Goal: Information Seeking & Learning: Learn about a topic

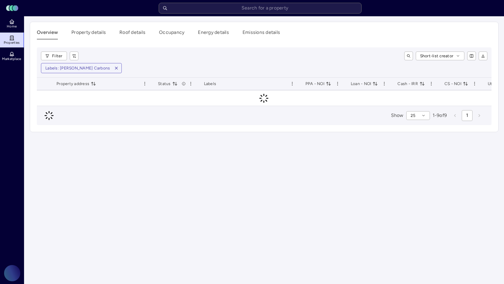
click at [17, 24] on link "Home" at bounding box center [12, 23] width 25 height 15
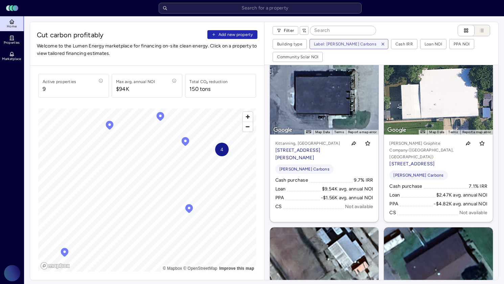
scroll to position [203, 0]
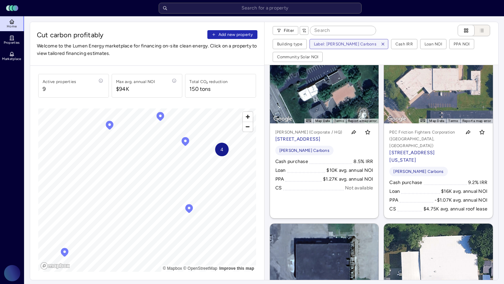
scroll to position [0, 0]
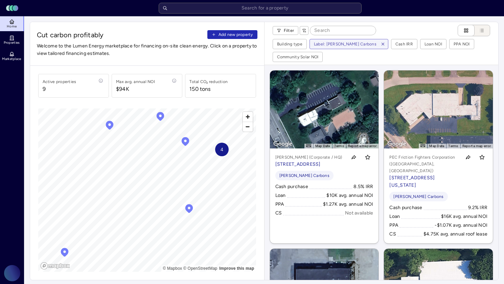
click at [472, 168] on div "PEC Friction Fighters Corporation ([GEOGRAPHIC_DATA], [GEOGRAPHIC_DATA]) [STREE…" at bounding box center [438, 171] width 98 height 35
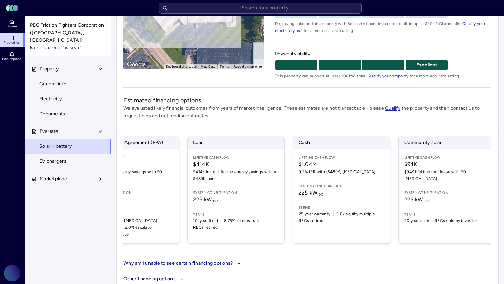
scroll to position [0, 51]
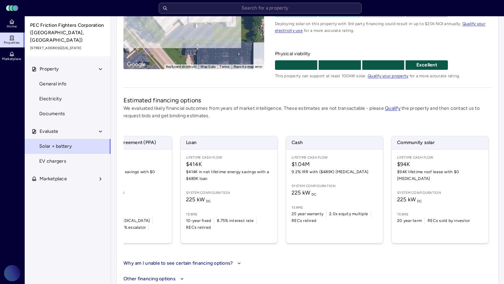
click at [435, 181] on div "Lifetime Cash Flow $94K $94K lifetime roof lease with $0 [MEDICAL_DATA] System …" at bounding box center [440, 195] width 97 height 93
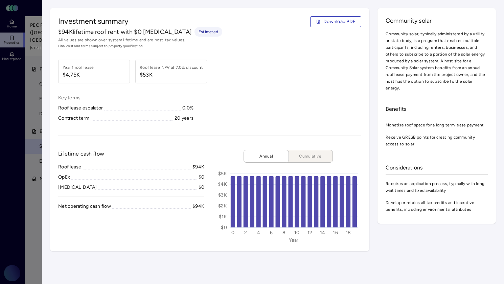
click at [44, 81] on div "Investment summary Download PDF $94K lifetime roof rent with $0 [MEDICAL_DATA] …" at bounding box center [273, 129] width 462 height 259
click at [40, 81] on div at bounding box center [252, 142] width 504 height 284
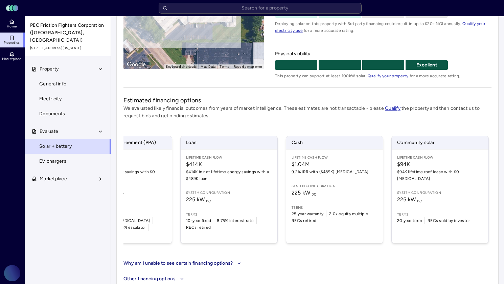
click at [10, 38] on icon at bounding box center [11, 38] width 3 height 4
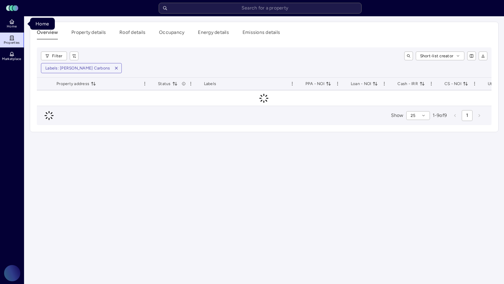
click at [12, 30] on link "Home" at bounding box center [12, 23] width 25 height 15
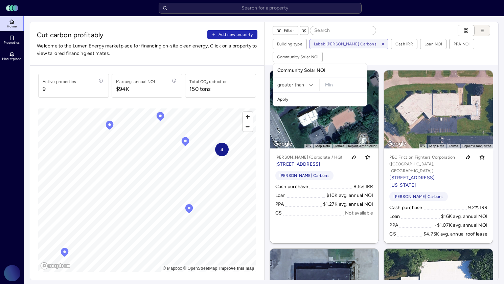
click at [337, 86] on input "minimum" at bounding box center [343, 85] width 43 height 12
type input "$0"
click at [275, 94] on button "Apply" at bounding box center [320, 99] width 91 height 11
click at [287, 97] on button "Apply" at bounding box center [320, 99] width 91 height 11
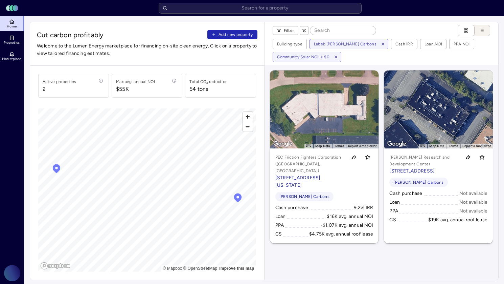
click at [415, 125] on link "← Move left → Move right ↑ Move up ↓ Move down + Zoom in - Zoom out Home Jump l…" at bounding box center [438, 156] width 109 height 173
